Goal: Download file/media

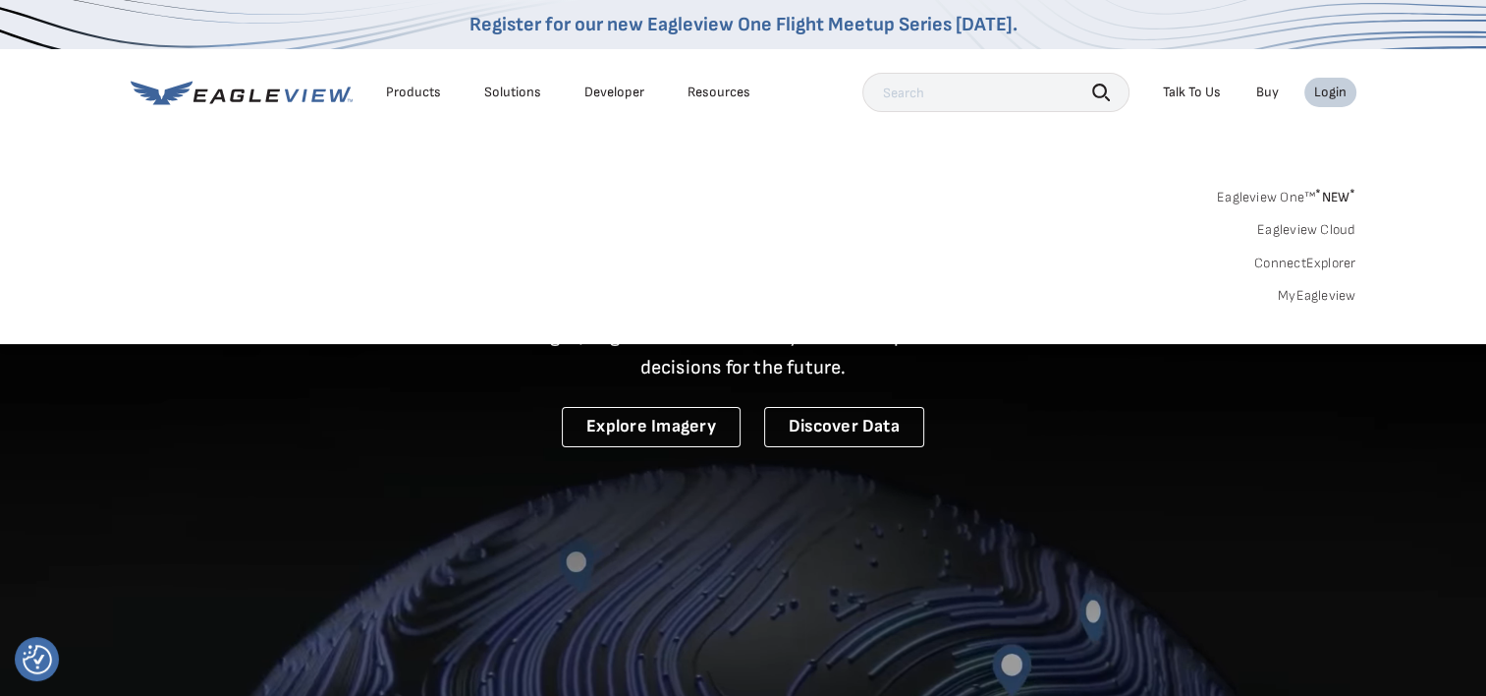
click at [1328, 294] on link "MyEagleview" at bounding box center [1317, 296] width 79 height 18
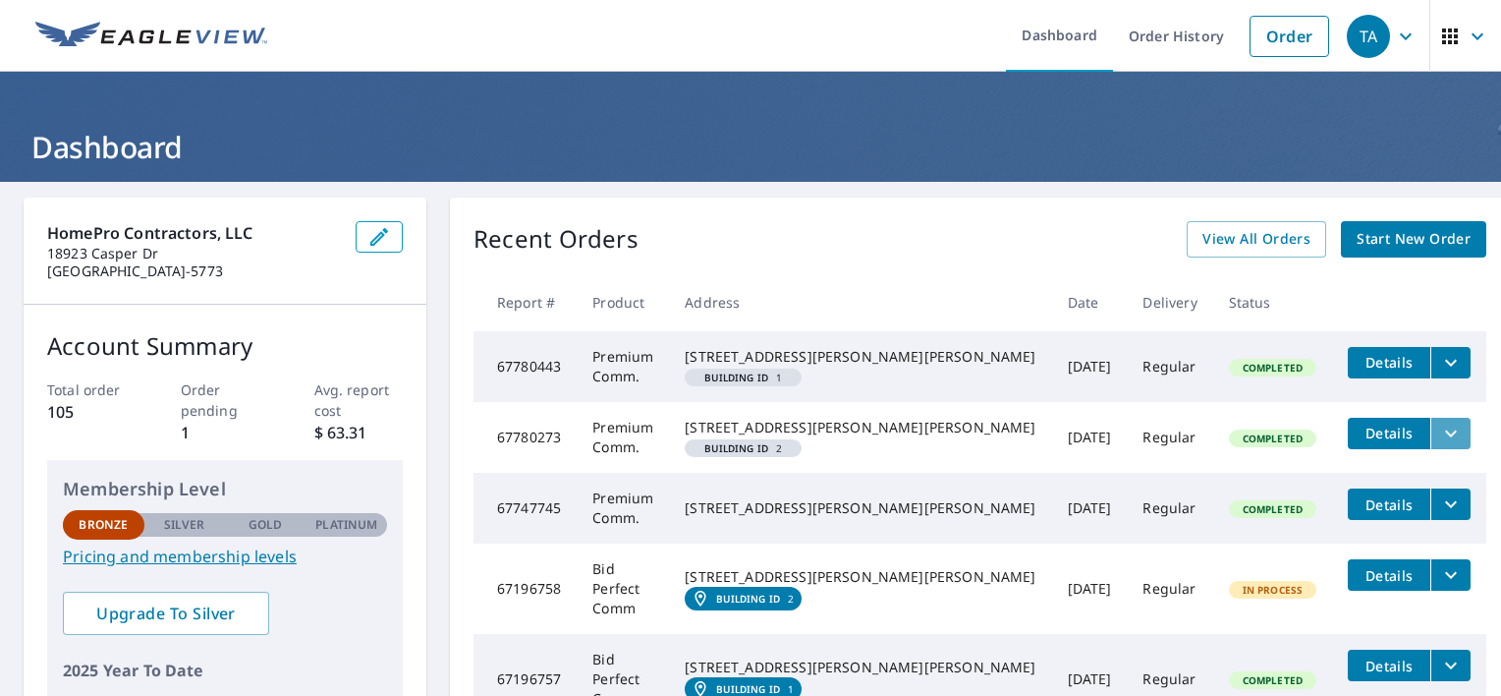
click at [1445, 436] on icon "filesDropdownBtn-67780273" at bounding box center [1451, 432] width 12 height 7
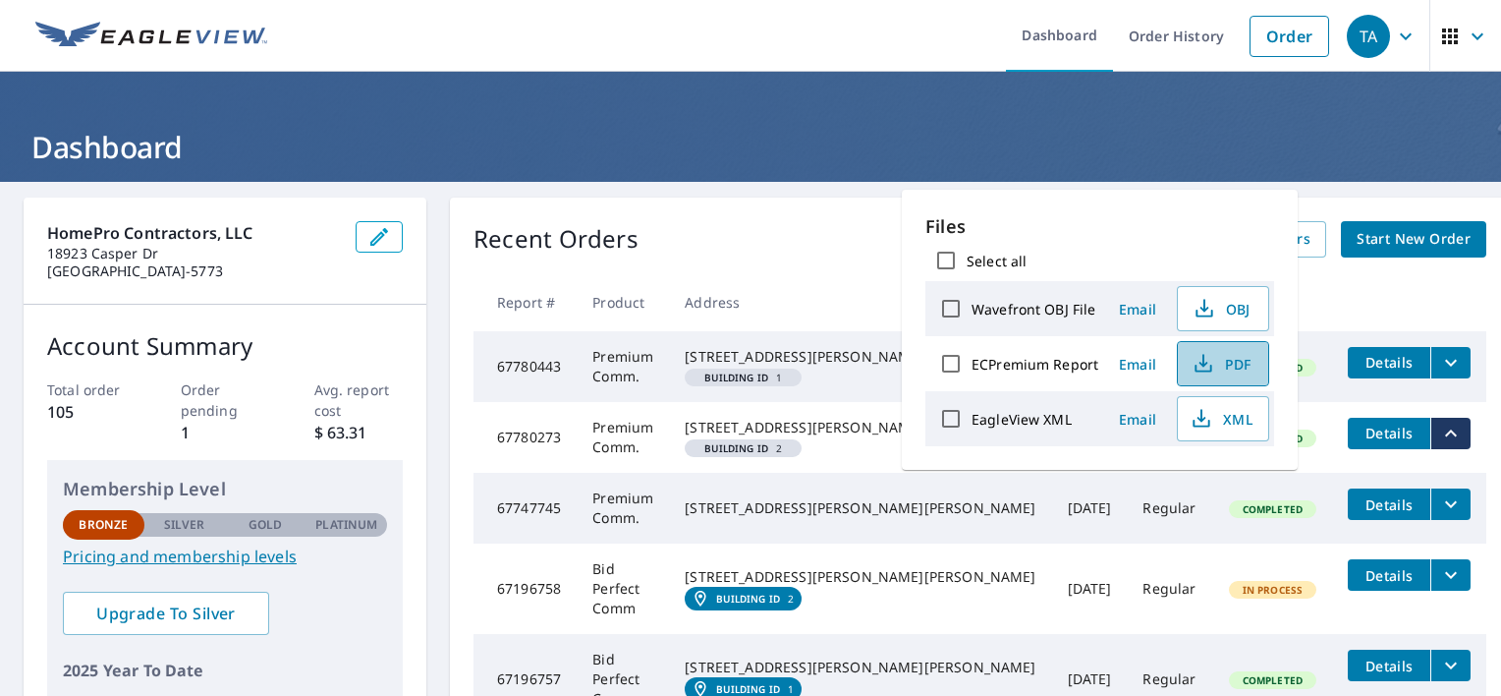
click at [1239, 374] on button "PDF" at bounding box center [1223, 363] width 92 height 45
click at [1380, 291] on th at bounding box center [1409, 302] width 154 height 58
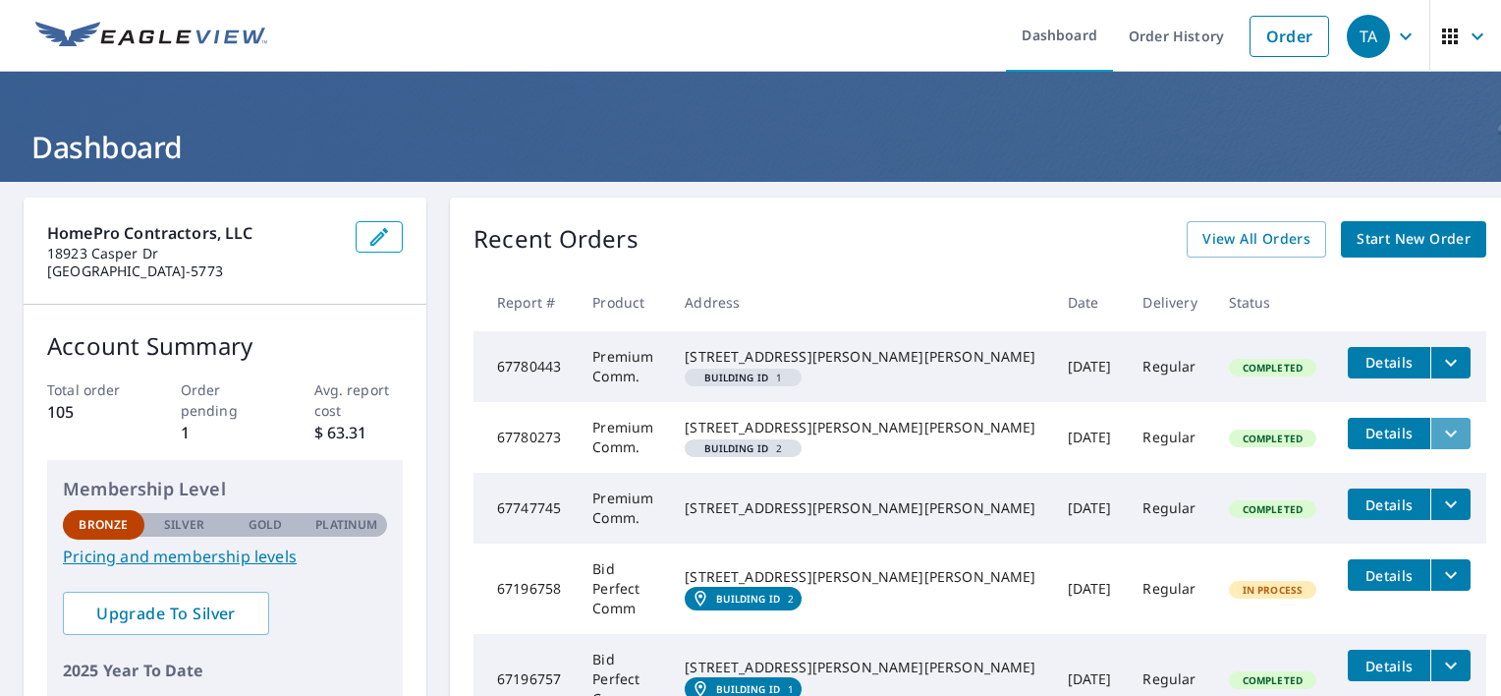
click at [1439, 445] on icon "filesDropdownBtn-67780273" at bounding box center [1451, 433] width 24 height 24
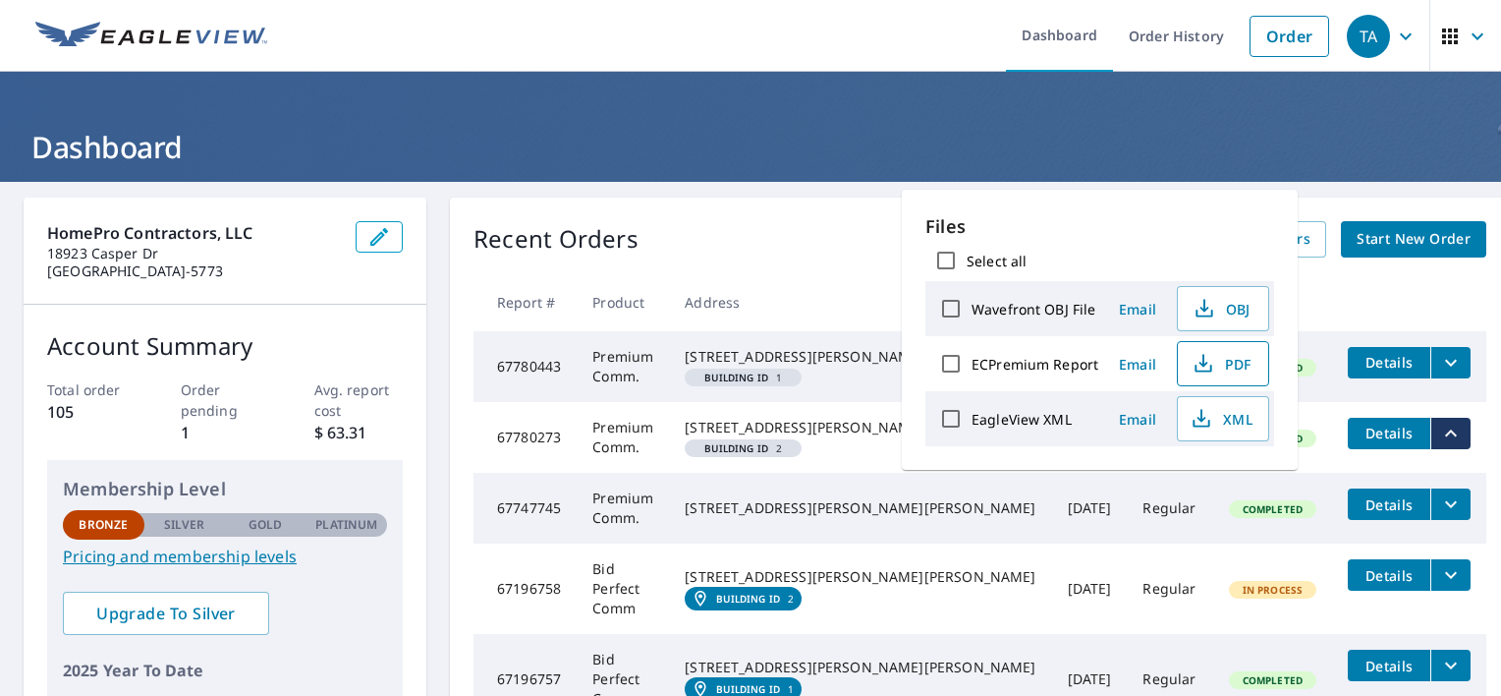
click at [1234, 366] on span "PDF" at bounding box center [1221, 364] width 63 height 24
click at [1402, 295] on th at bounding box center [1409, 302] width 154 height 58
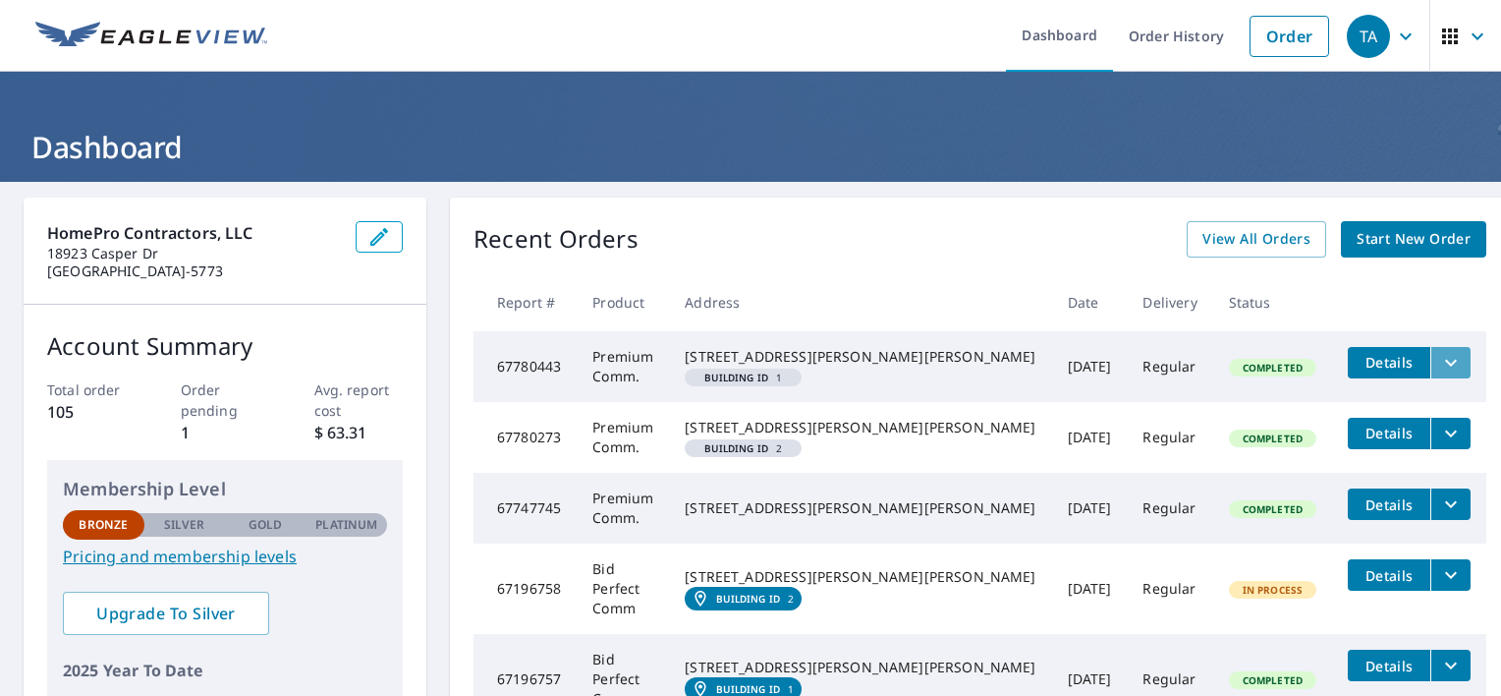
click at [1439, 365] on icon "filesDropdownBtn-67780443" at bounding box center [1451, 363] width 24 height 24
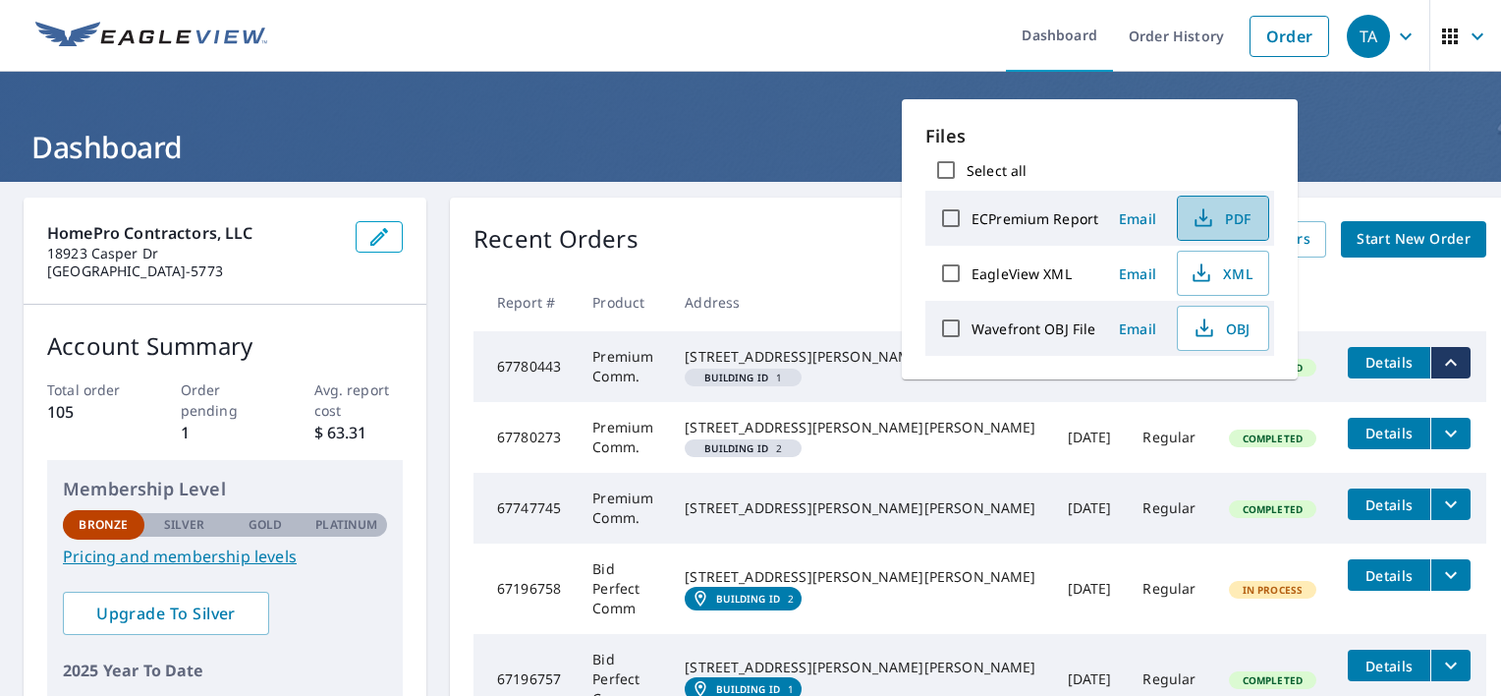
click at [1228, 217] on span "PDF" at bounding box center [1221, 218] width 63 height 24
